Goal: Task Accomplishment & Management: Use online tool/utility

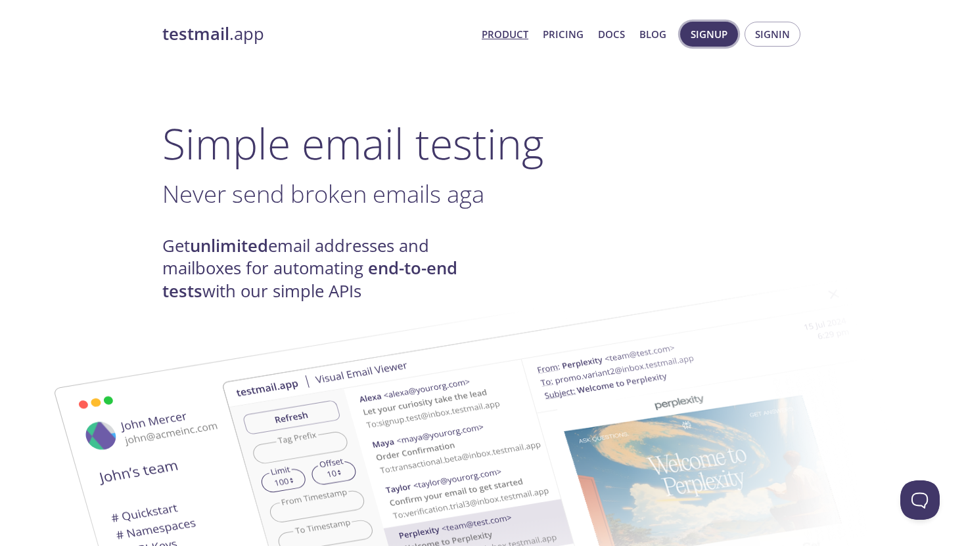
click at [703, 37] on span "Signup" at bounding box center [708, 34] width 37 height 17
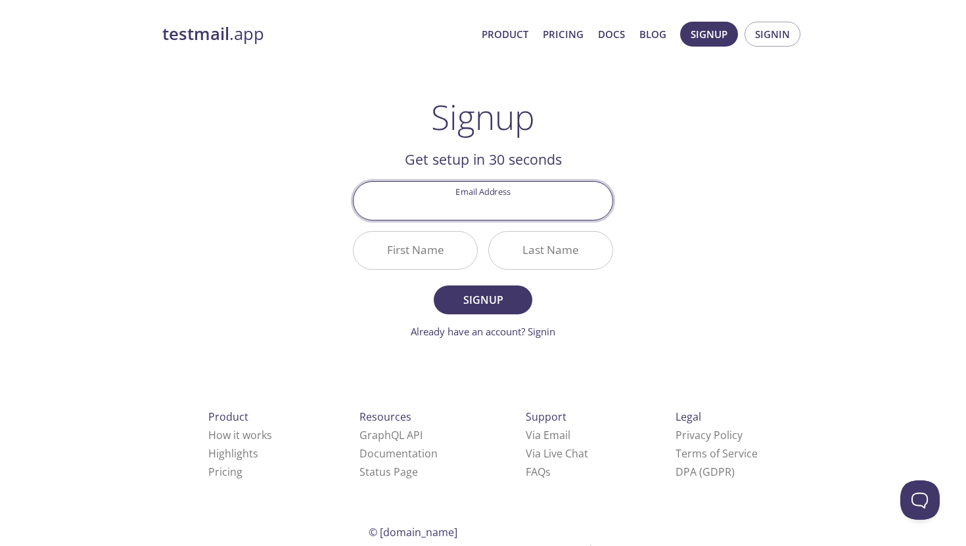
type input "[PERSON_NAME][EMAIL_ADDRESS][DOMAIN_NAME]"
click at [497, 303] on span "Signup" at bounding box center [483, 300] width 70 height 18
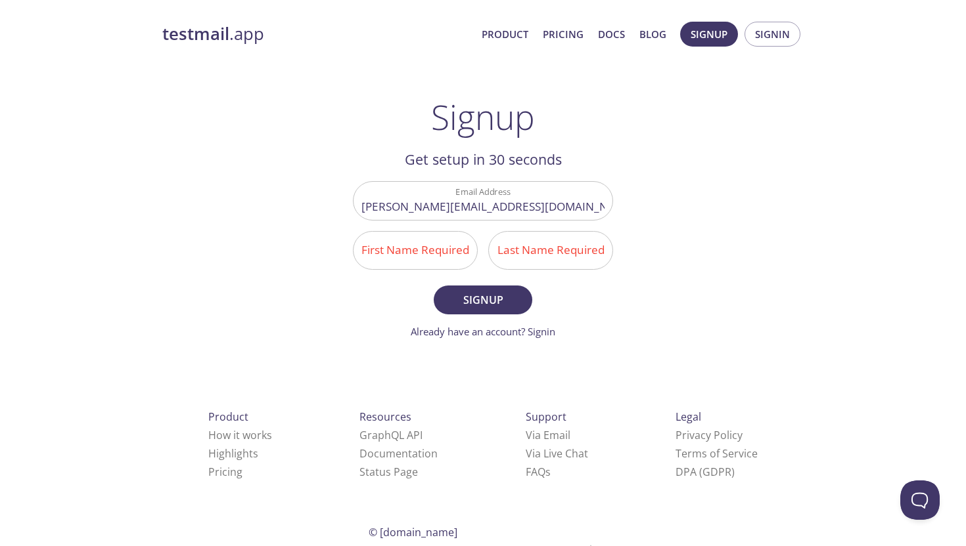
click at [405, 259] on input "First Name Required" at bounding box center [414, 250] width 123 height 37
type input "[PERSON_NAME]"
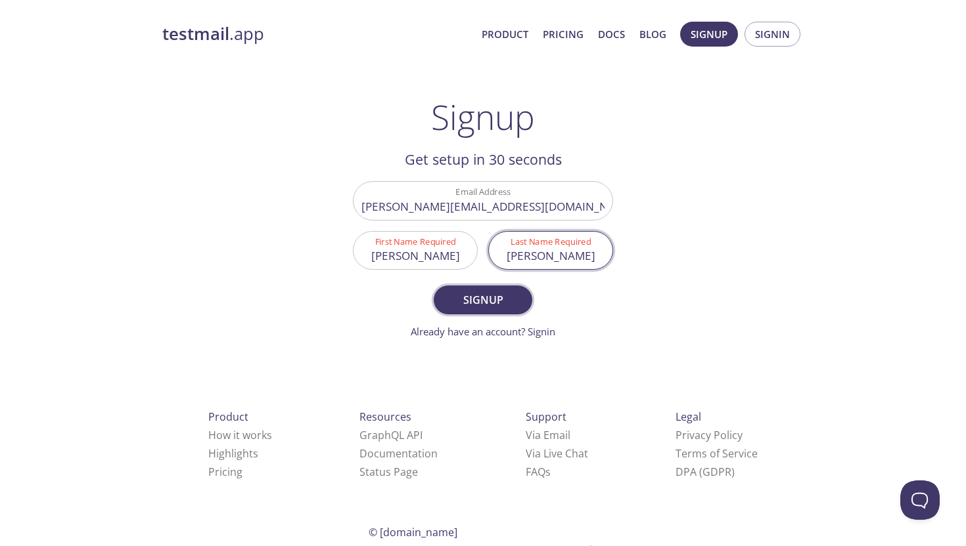
click at [476, 301] on span "Signup" at bounding box center [483, 300] width 70 height 18
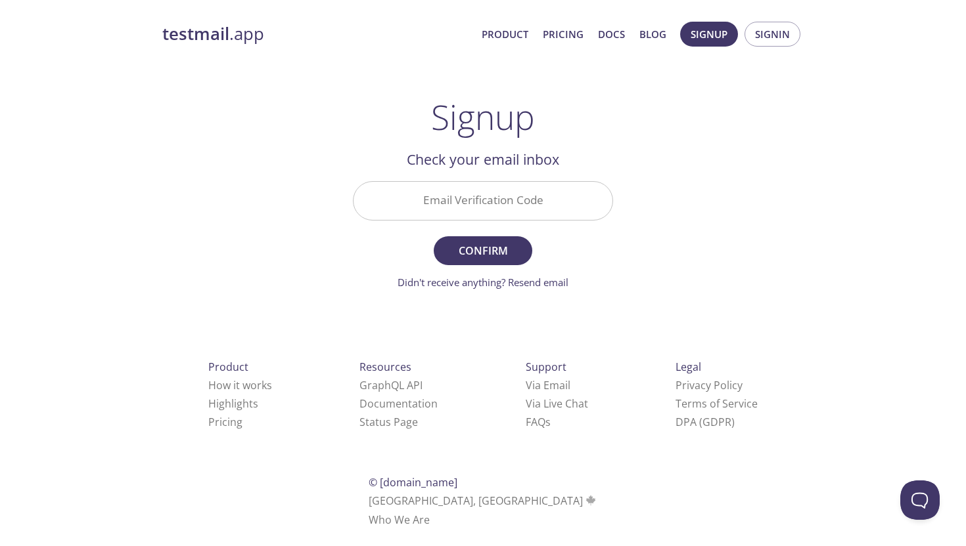
click at [504, 196] on input "Email Verification Code" at bounding box center [482, 200] width 259 height 37
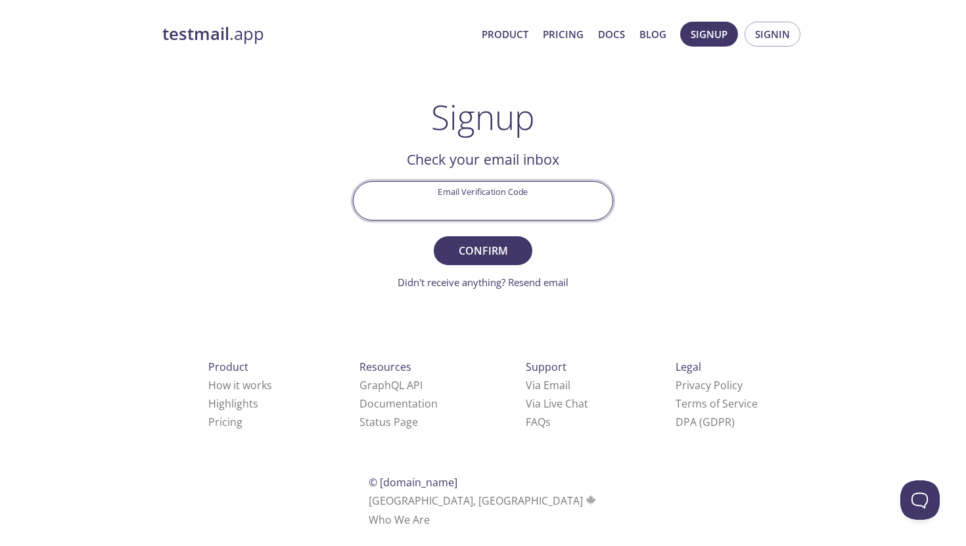
paste input "DJFJNKK"
type input "DJFJNKK"
click at [483, 246] on span "Confirm" at bounding box center [483, 251] width 70 height 18
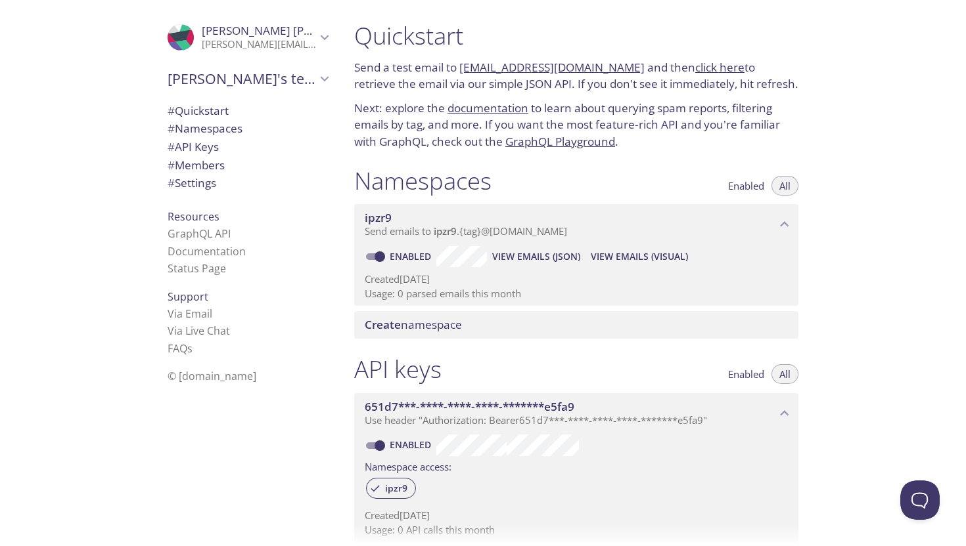
click at [546, 66] on link "[EMAIL_ADDRESS][DOMAIN_NAME]" at bounding box center [551, 67] width 185 height 15
click at [695, 70] on link "click here" at bounding box center [719, 67] width 49 height 15
click at [493, 106] on link "documentation" at bounding box center [487, 107] width 81 height 15
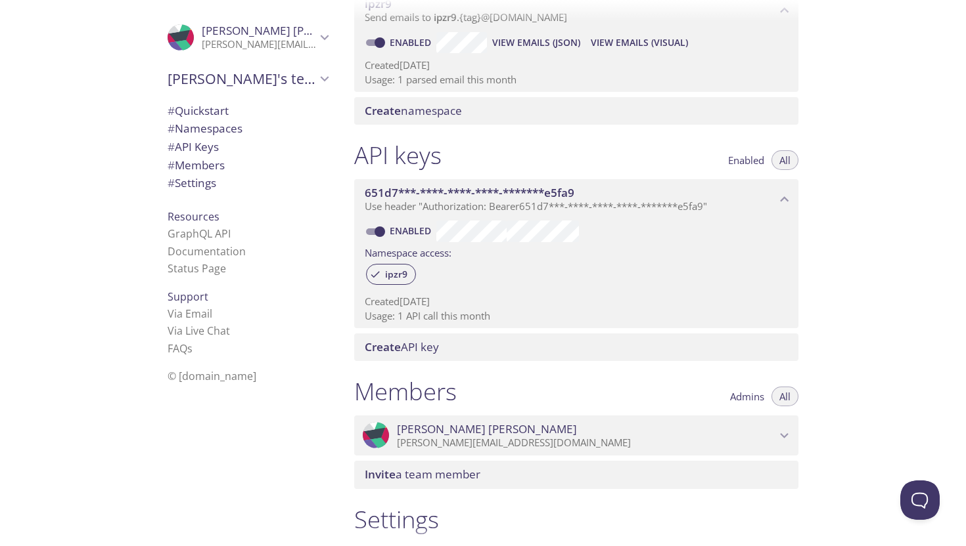
scroll to position [213, 0]
click at [217, 123] on span "# Namespaces" at bounding box center [204, 128] width 75 height 15
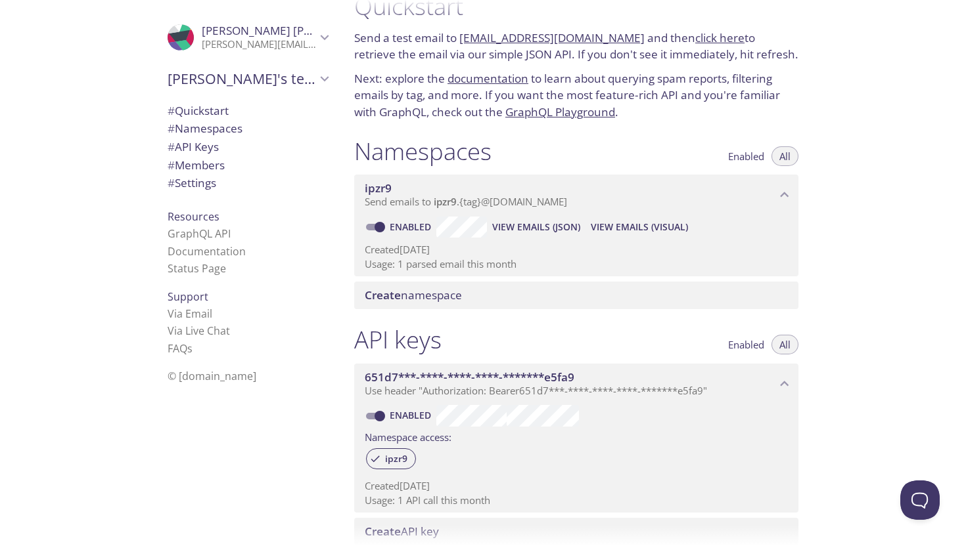
scroll to position [26, 0]
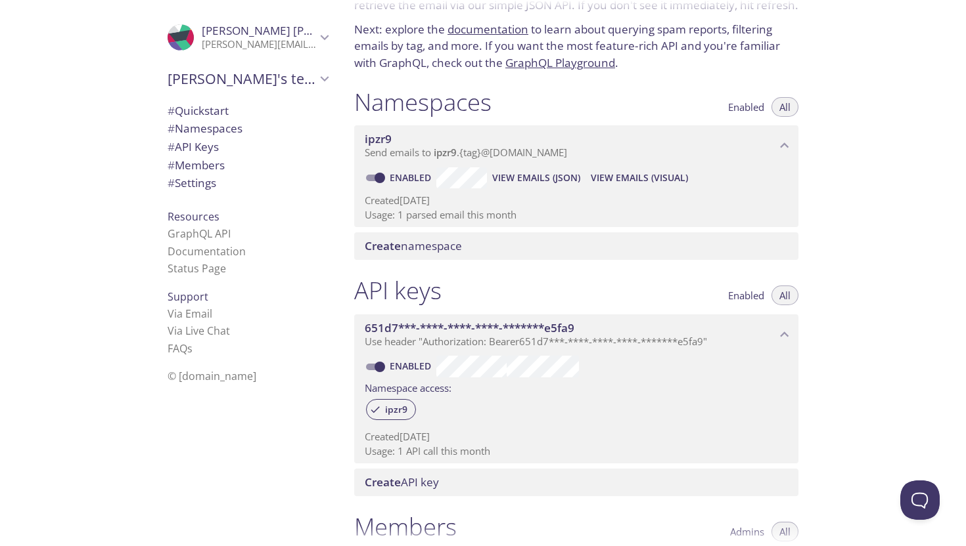
scroll to position [80, 0]
click at [474, 332] on span "651d7***-****-****-****-*******e5fa9" at bounding box center [470, 326] width 210 height 15
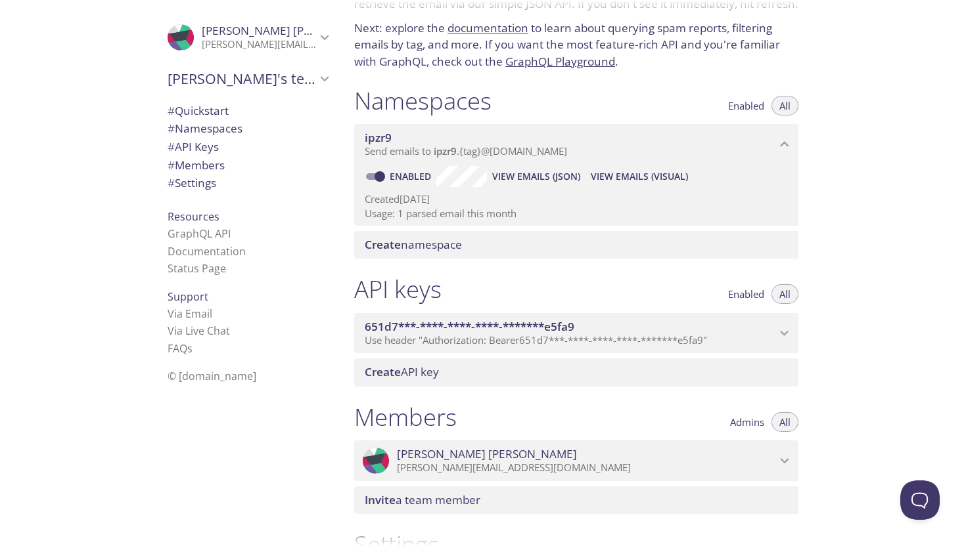
click at [474, 332] on span "651d7***-****-****-****-*******e5fa9" at bounding box center [470, 326] width 210 height 15
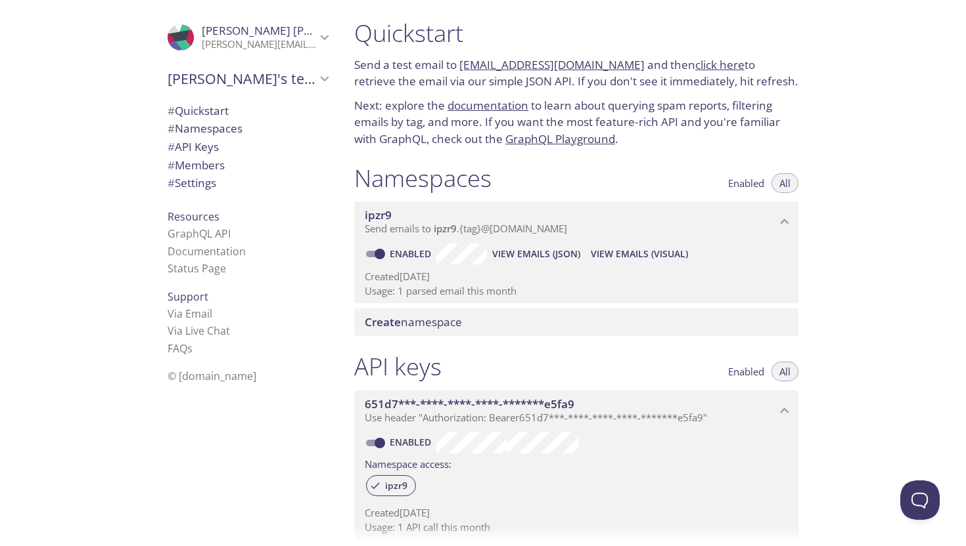
scroll to position [0, 0]
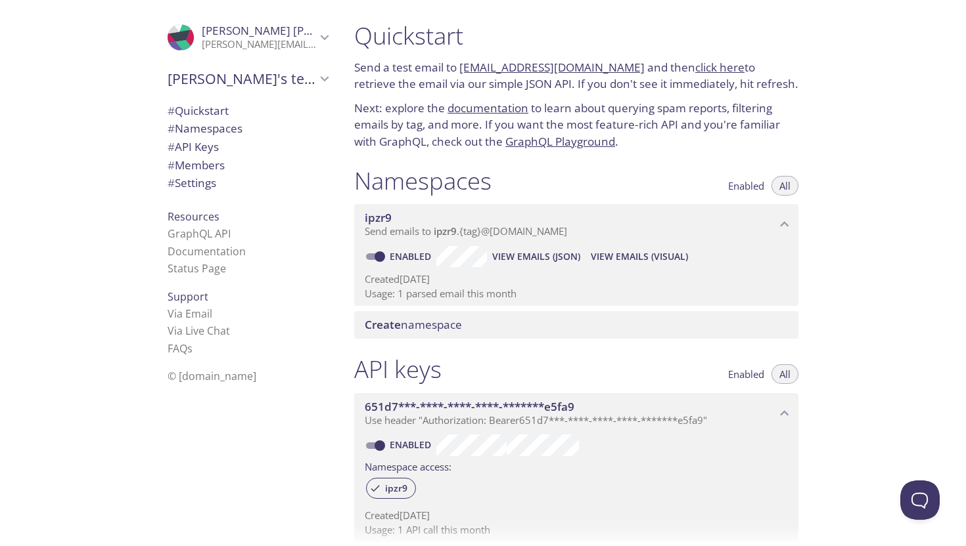
click at [466, 323] on span "Create namespace" at bounding box center [579, 325] width 428 height 14
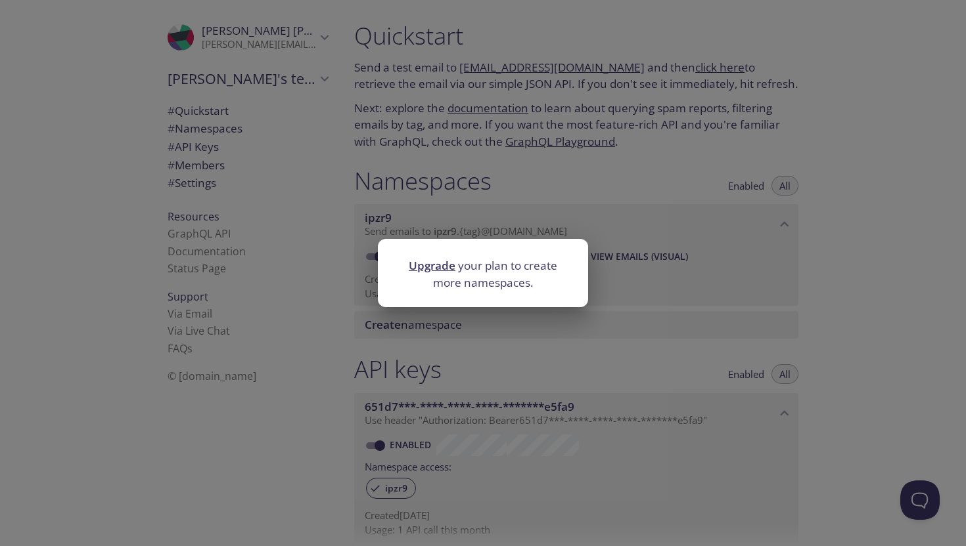
click at [595, 161] on div "Upgrade your plan to create more namespaces." at bounding box center [483, 273] width 966 height 546
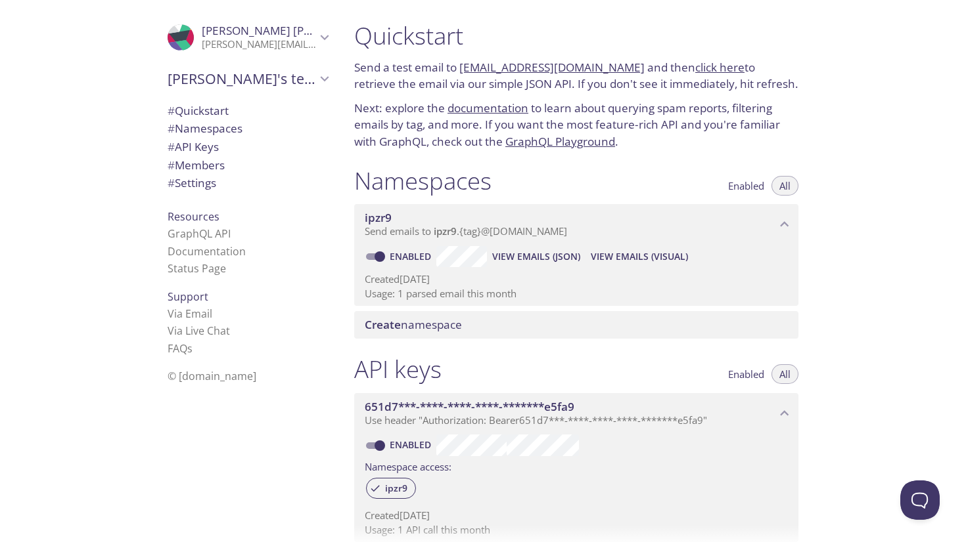
click at [711, 217] on span "ipzr9" at bounding box center [570, 218] width 411 height 14
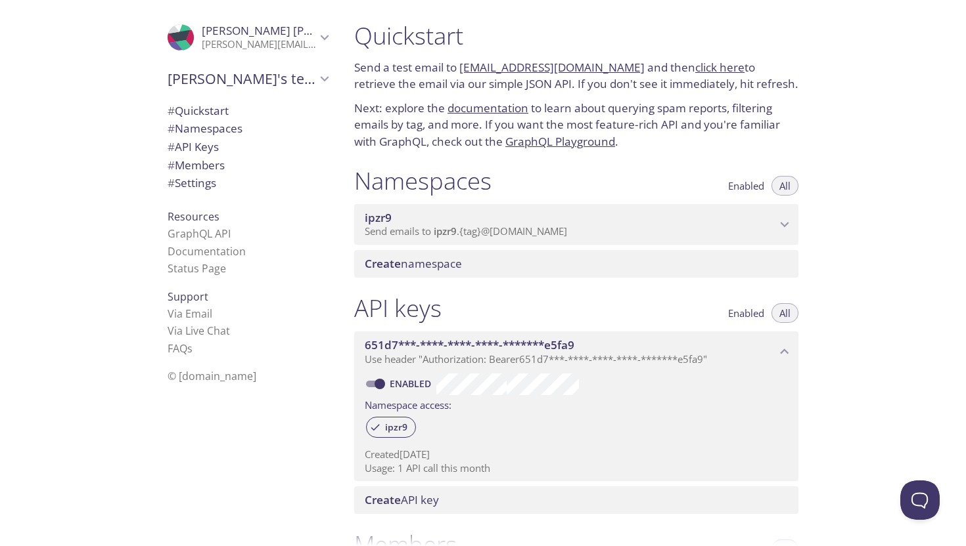
click at [711, 217] on span "ipzr9" at bounding box center [570, 218] width 411 height 14
